Goal: Task Accomplishment & Management: Use online tool/utility

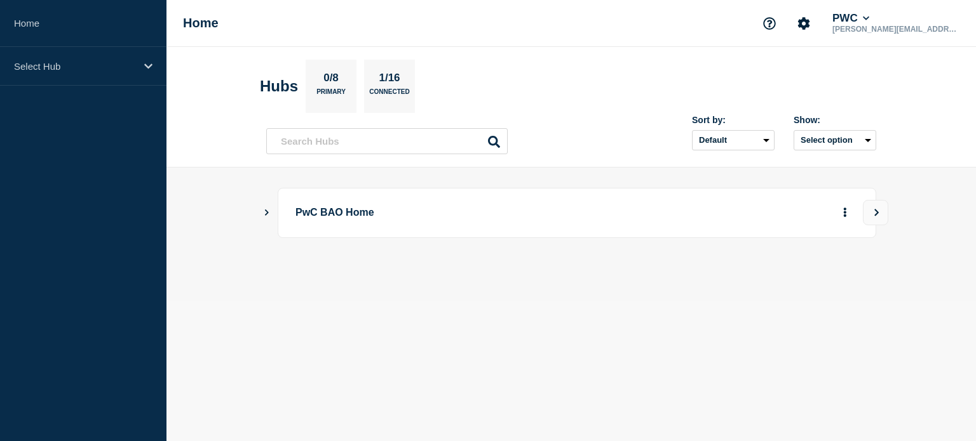
click at [368, 207] on p "PwC BAO Home" at bounding box center [470, 213] width 351 height 24
click at [861, 210] on div "PwC BAO Home" at bounding box center [577, 213] width 598 height 50
click at [894, 208] on main "PwC BAO Home" at bounding box center [570, 234] width 809 height 133
click at [878, 207] on button "View" at bounding box center [875, 212] width 25 height 25
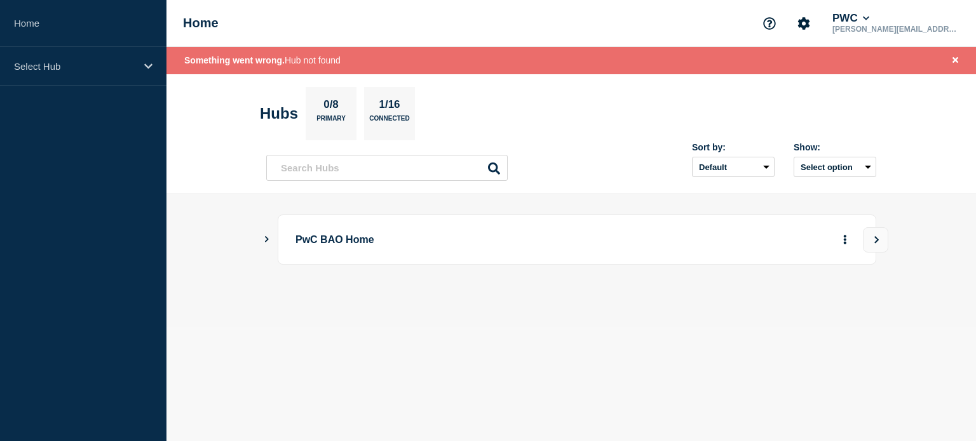
click at [267, 239] on icon "Show Connected Hubs" at bounding box center [267, 239] width 4 height 6
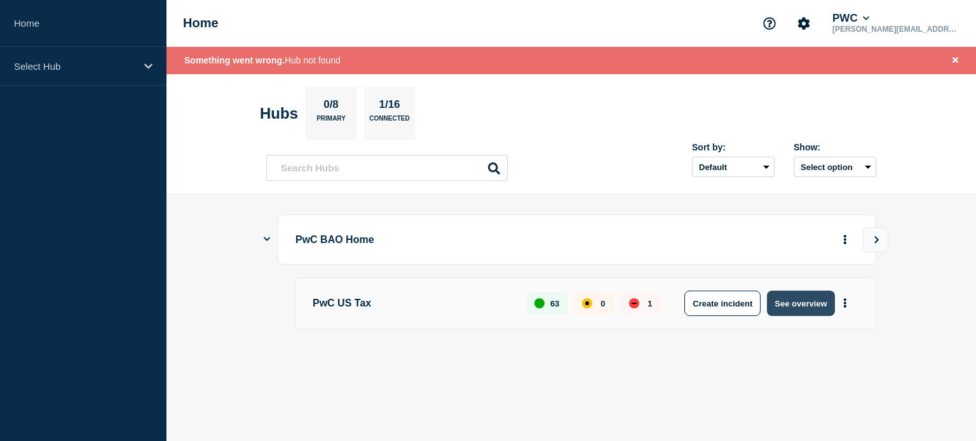
click at [800, 311] on button "See overview" at bounding box center [800, 303] width 67 height 25
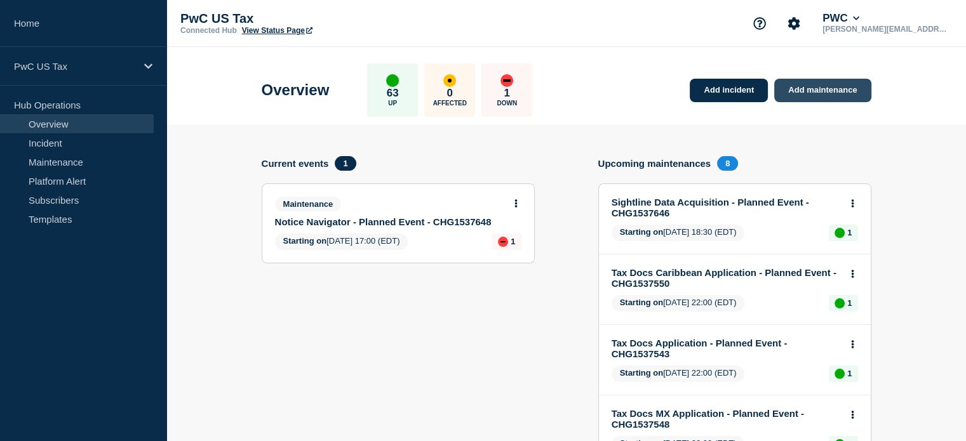
click at [817, 82] on link "Add maintenance" at bounding box center [822, 91] width 97 height 24
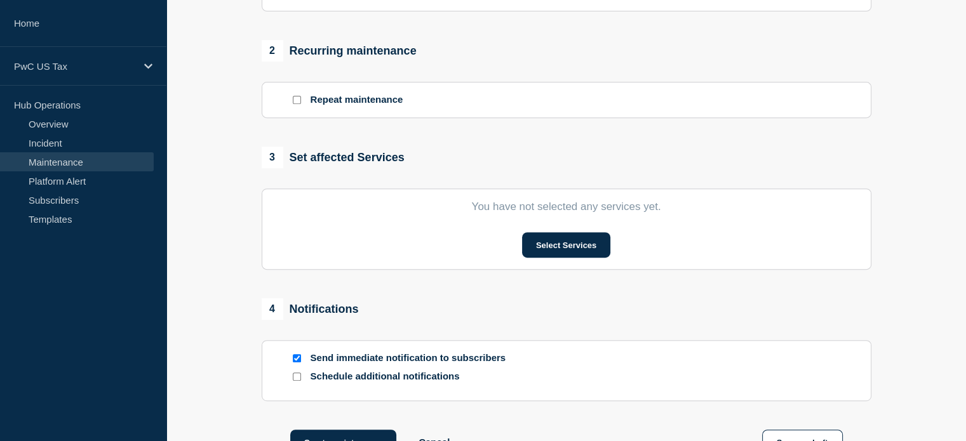
scroll to position [508, 0]
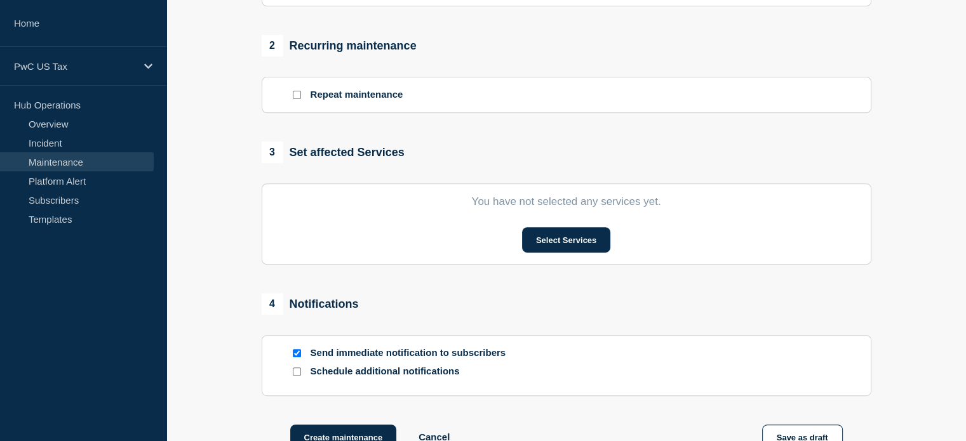
click at [483, 358] on p "Send immediate notification to subscribers" at bounding box center [412, 353] width 203 height 12
click at [290, 354] on section "Send immediate notification to subscribers Schedule additional notifications" at bounding box center [567, 365] width 610 height 61
click at [293, 356] on input "Send immediate notification to subscribers" at bounding box center [297, 353] width 8 height 8
checkbox input "false"
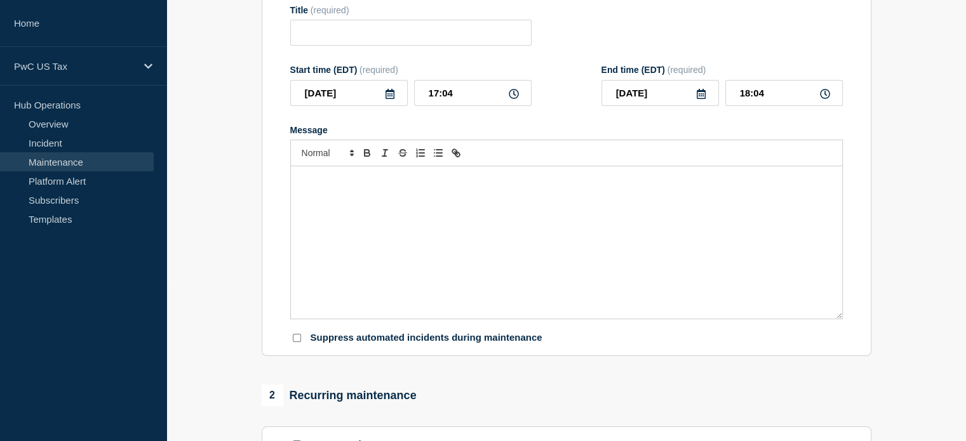
scroll to position [0, 0]
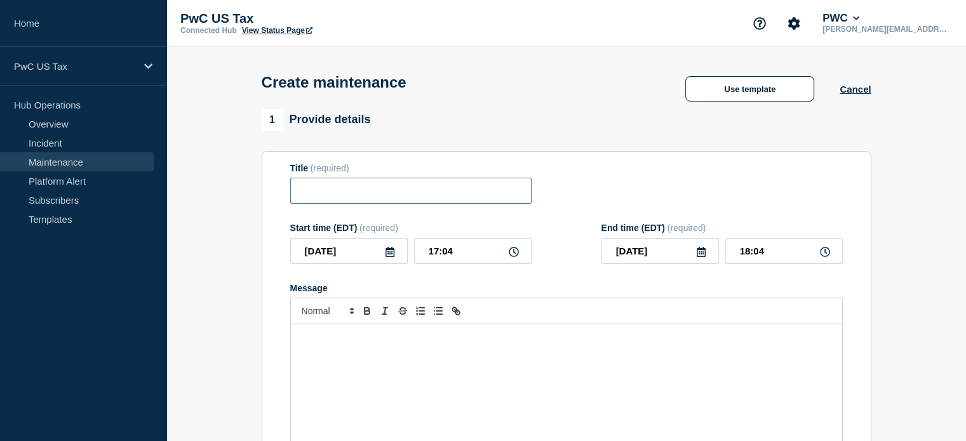
click at [347, 196] on input "Title" at bounding box center [410, 191] width 241 height 26
click at [742, 94] on button "Use template" at bounding box center [749, 88] width 129 height 25
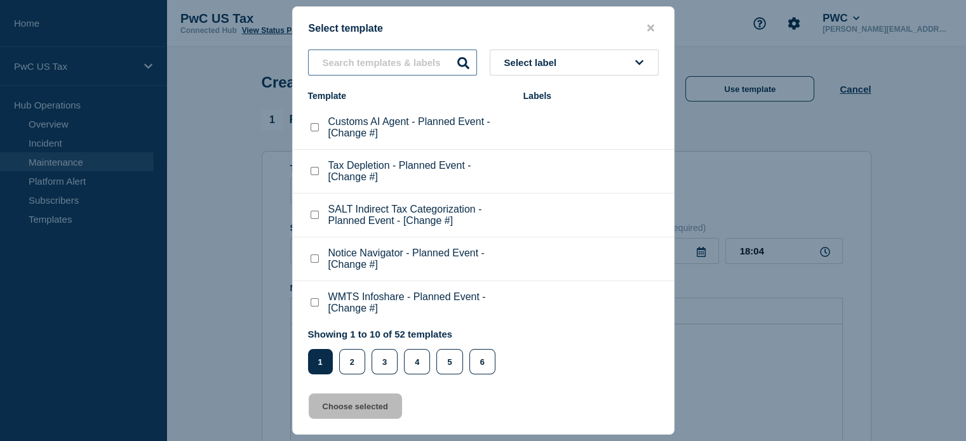
click at [394, 65] on input "text" at bounding box center [392, 63] width 169 height 26
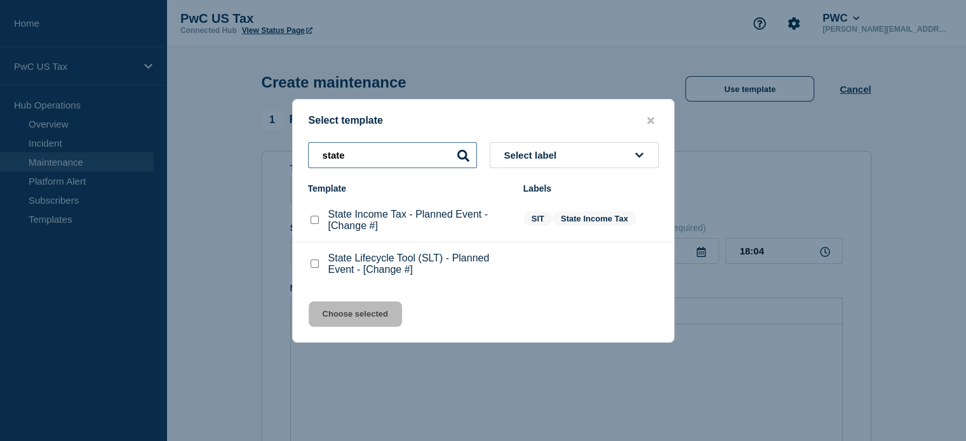
type input "state"
click at [311, 264] on checkbox"] "State Lifecycle Tool (SLT) - Planned Event - [Change #] checkbox" at bounding box center [315, 264] width 8 height 8
checkbox checkbox"] "true"
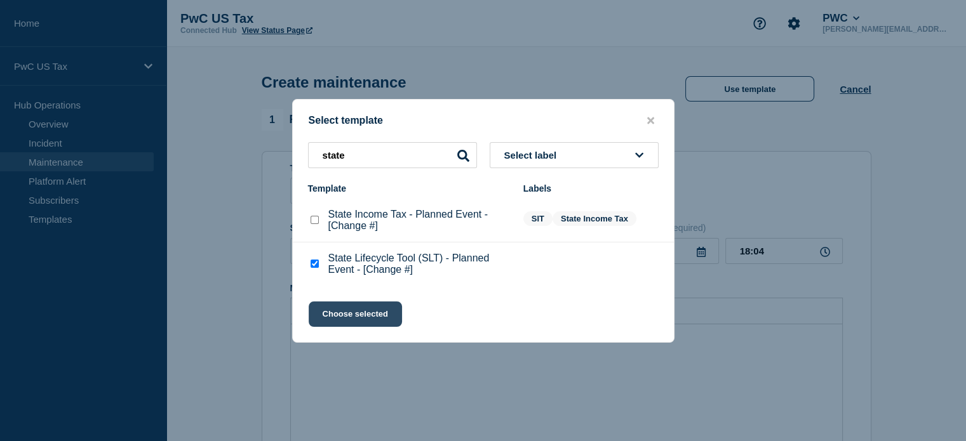
click at [343, 311] on button "Choose selected" at bounding box center [355, 314] width 93 height 25
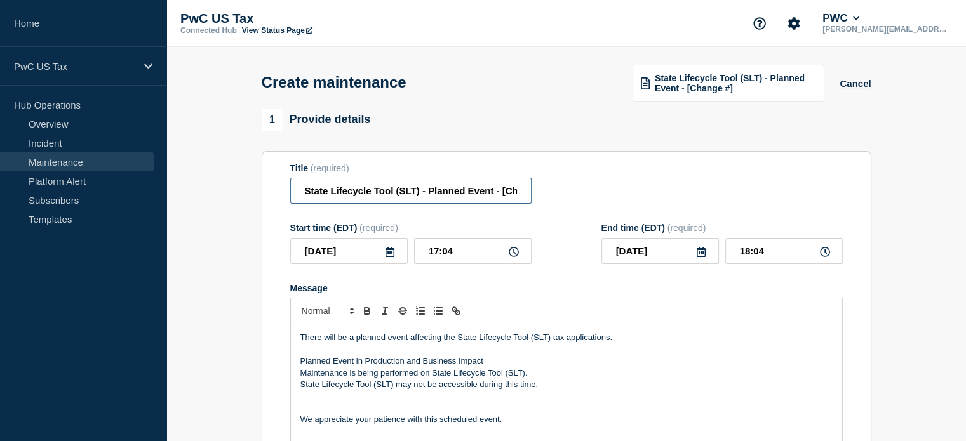
scroll to position [0, 34]
drag, startPoint x: 428, startPoint y: 191, endPoint x: 516, endPoint y: 200, distance: 88.8
click at [597, 195] on div "Title (required) State Lifecycle Tool (SLT) - Planned Event - [Change #]" at bounding box center [566, 183] width 553 height 41
click at [513, 200] on input "State Lifecycle Tool (SLT) - Planned Event - [Change #]" at bounding box center [410, 191] width 241 height 26
click at [502, 196] on input "State Lifecycle Tool (SLT) - Planned Event - [Change #]" at bounding box center [410, 191] width 241 height 26
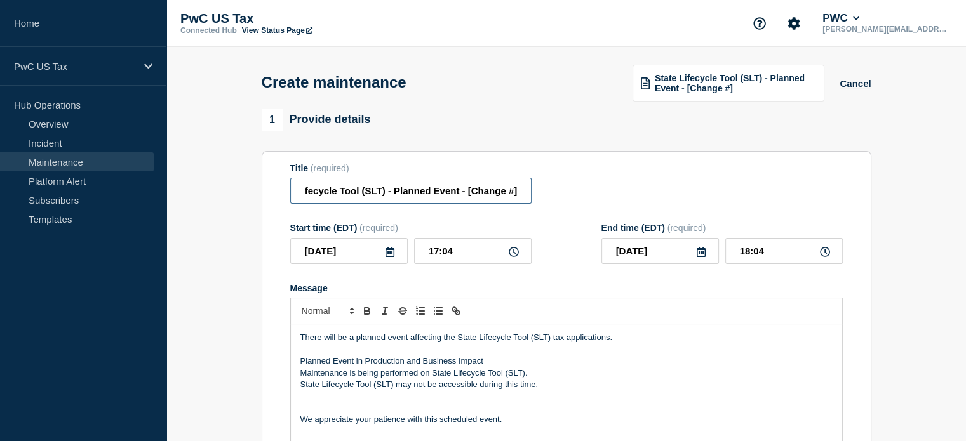
drag, startPoint x: 469, startPoint y: 192, endPoint x: 513, endPoint y: 194, distance: 43.9
click at [513, 194] on input "State Lifecycle Tool (SLT) - Planned Event - [Change #]" at bounding box center [410, 191] width 241 height 26
paste input "HG1537833"
type input "State Lifecycle Tool (SLT) - Planned Event - [CHG1537833]"
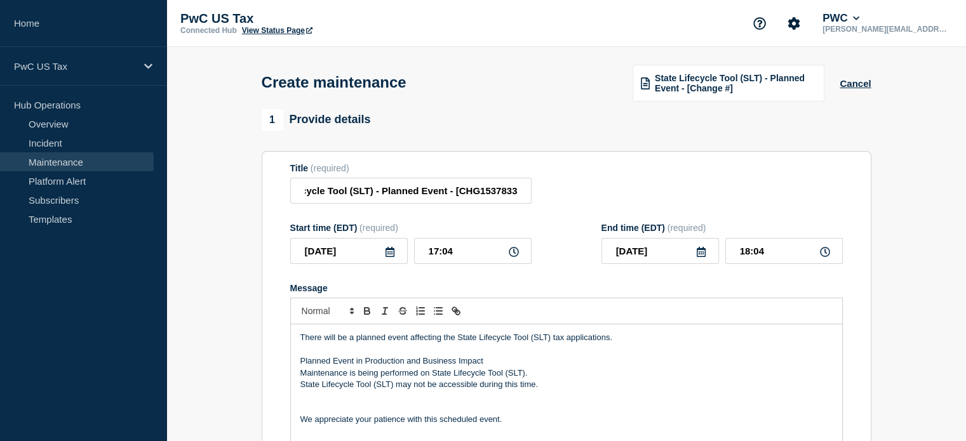
click at [607, 196] on div "Title (required) State Lifecycle Tool (SLT) - Planned Event - [CHG1537833]" at bounding box center [566, 183] width 553 height 41
click at [499, 192] on input "State Lifecycle Tool (SLT) - Planned Event - [CHG1537833]" at bounding box center [410, 191] width 241 height 26
click at [504, 194] on input "State Lifecycle Tool (SLT) - Planned Event - [CHG1537833]" at bounding box center [410, 191] width 241 height 26
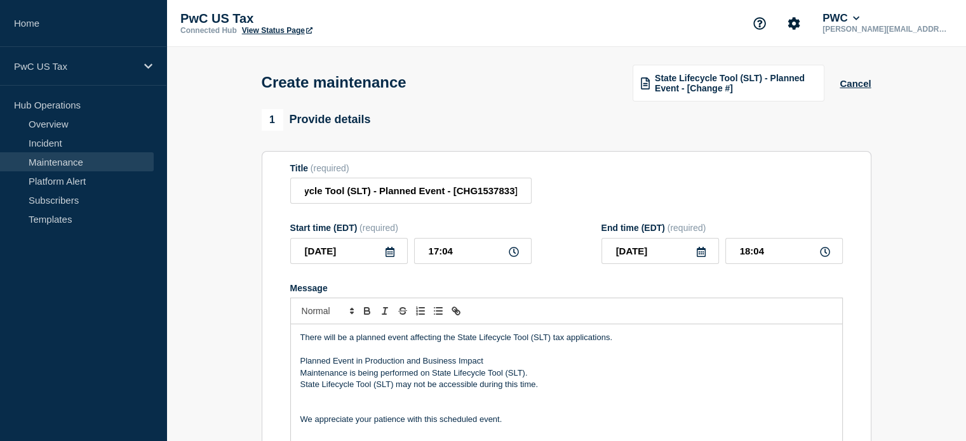
click at [650, 147] on div "1 Provide details Title (required) State Lifecycle Tool (SLT) - Planned Event -…" at bounding box center [567, 312] width 610 height 406
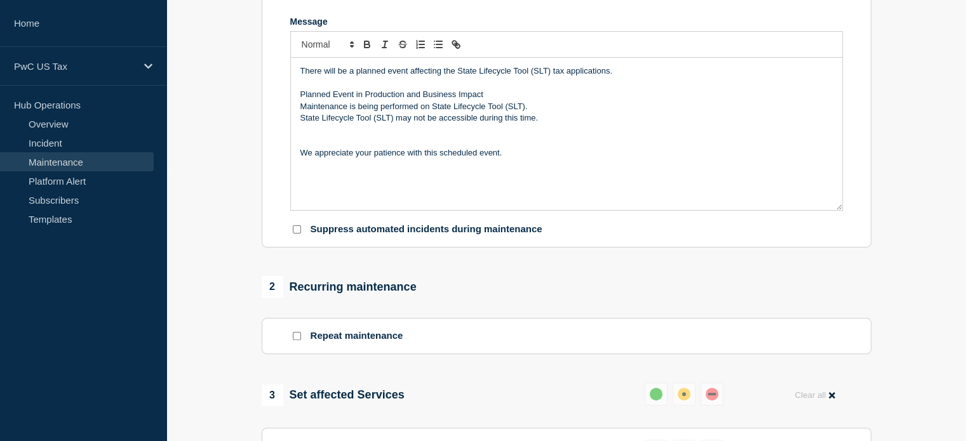
scroll to position [127, 0]
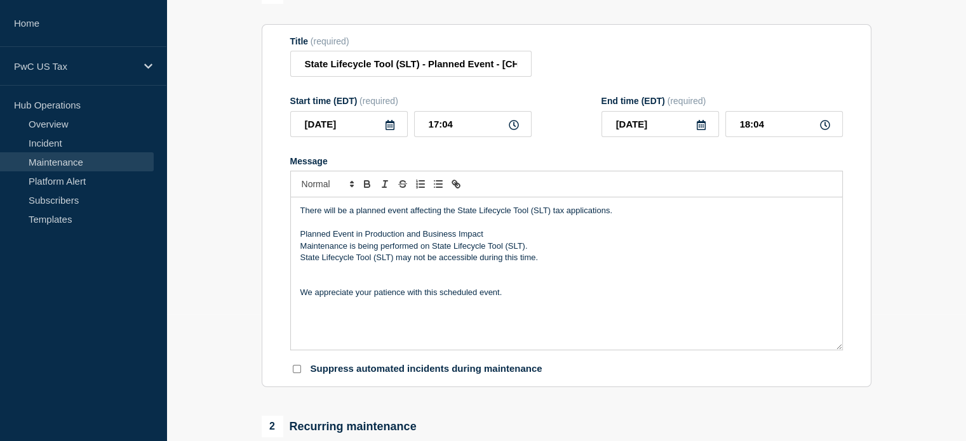
click at [297, 373] on input "Suppress automated incidents during maintenance" at bounding box center [297, 369] width 8 height 8
checkbox input "true"
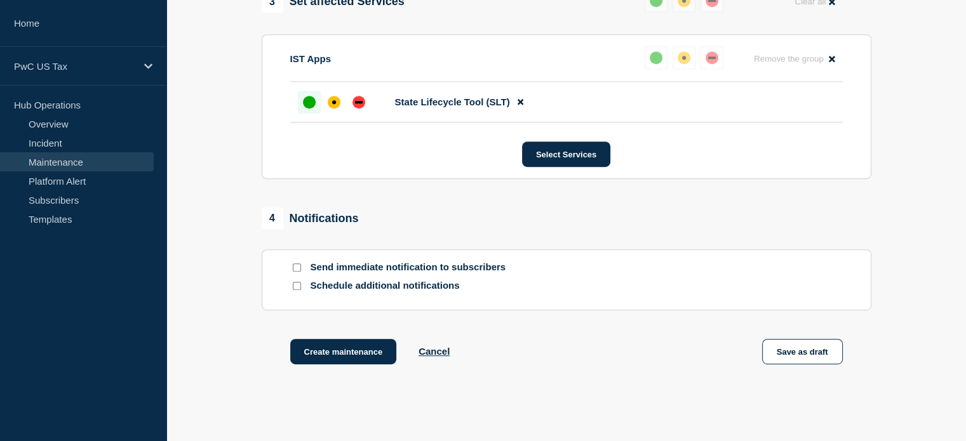
scroll to position [736, 0]
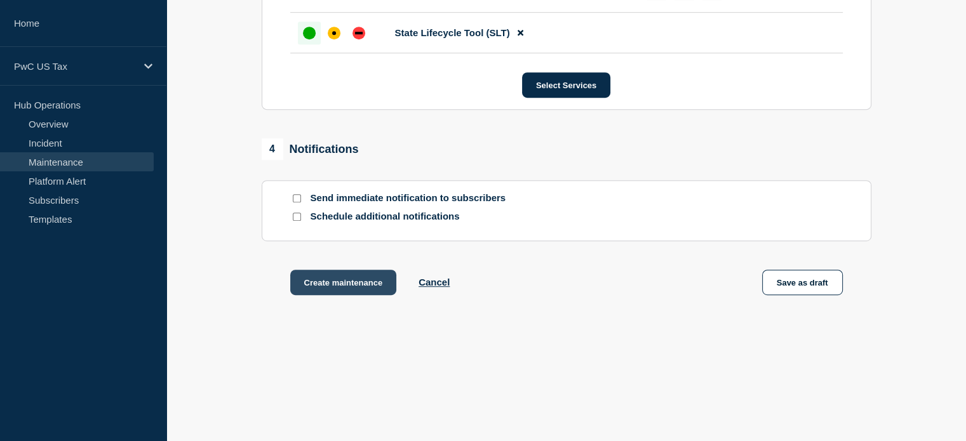
click at [349, 283] on button "Create maintenance" at bounding box center [343, 282] width 107 height 25
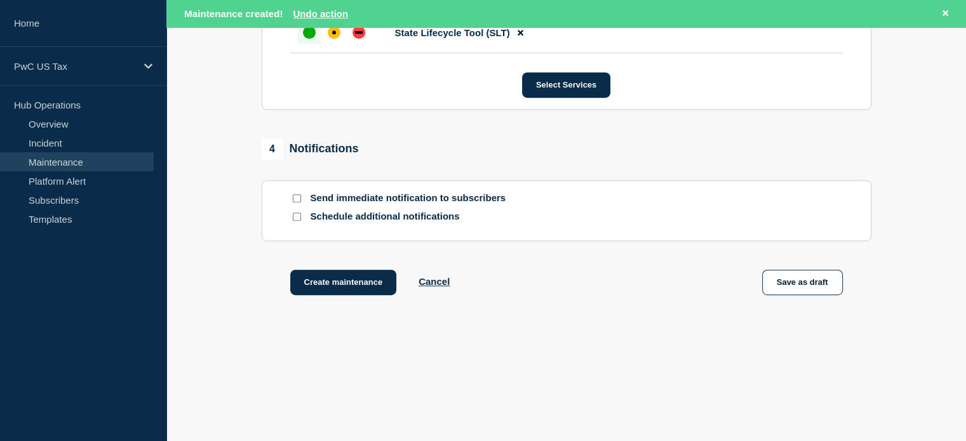
scroll to position [446, 0]
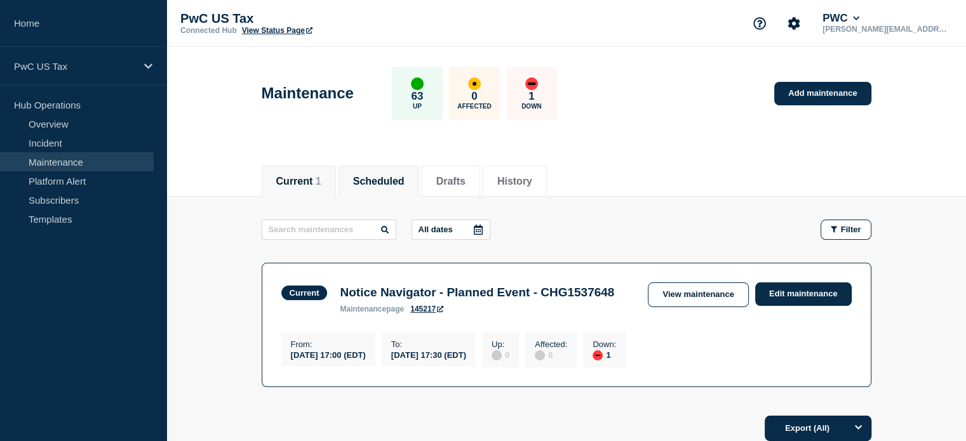
click at [389, 184] on button "Scheduled" at bounding box center [378, 181] width 51 height 11
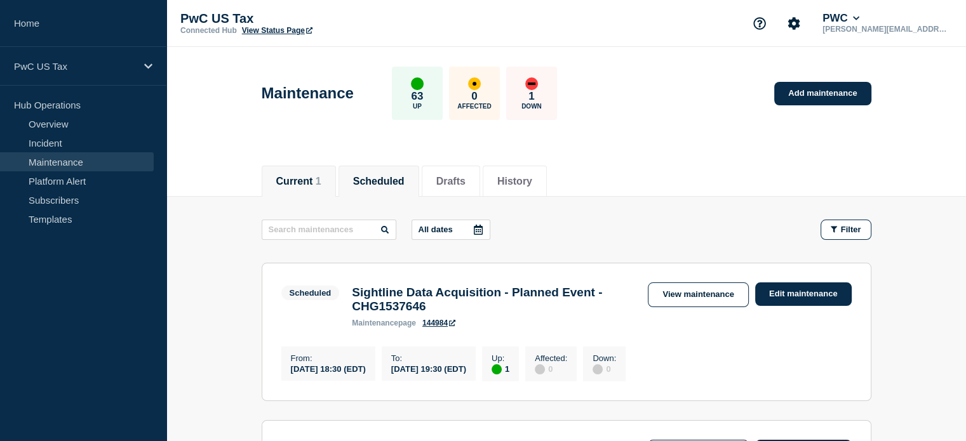
click at [302, 182] on button "Current 1" at bounding box center [298, 181] width 45 height 11
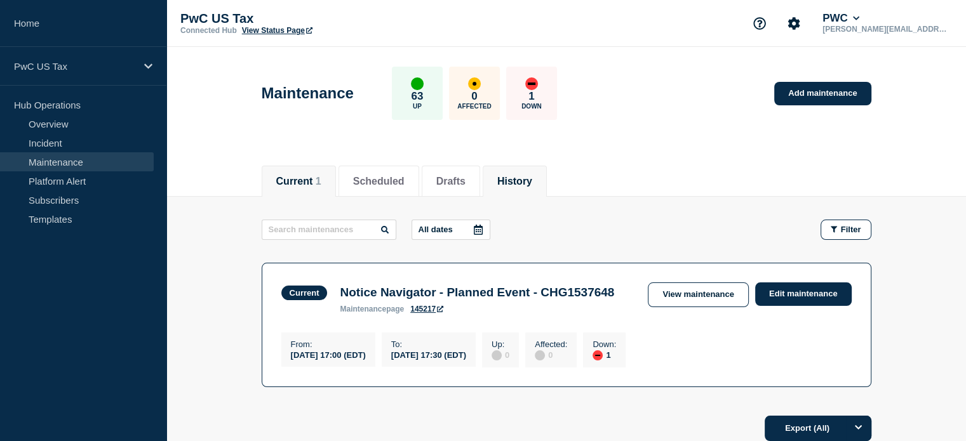
click at [547, 166] on li "History" at bounding box center [515, 181] width 64 height 31
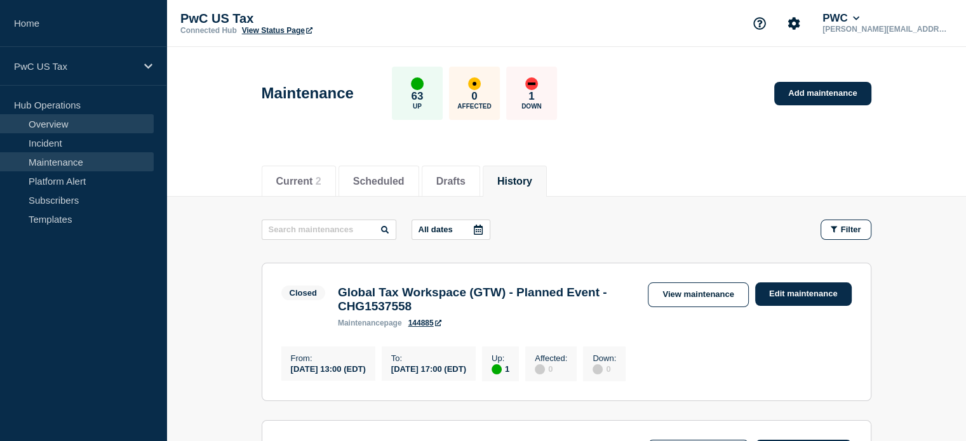
click at [58, 124] on link "Overview" at bounding box center [77, 123] width 154 height 19
